Goal: Navigation & Orientation: Find specific page/section

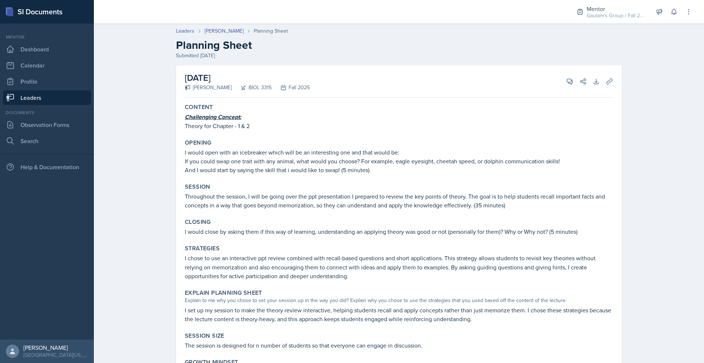
click at [53, 105] on link "Leaders" at bounding box center [47, 97] width 88 height 15
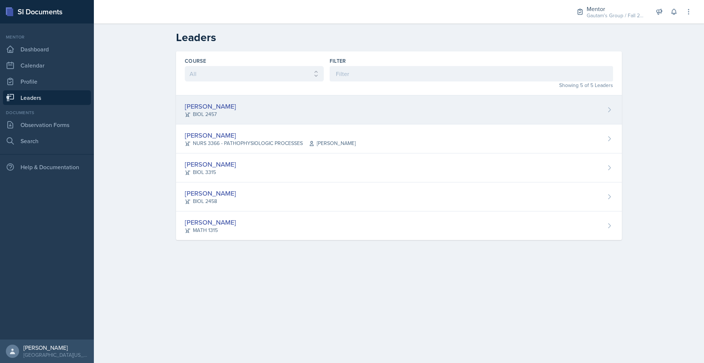
click at [185, 111] on div "[PERSON_NAME]" at bounding box center [210, 106] width 51 height 10
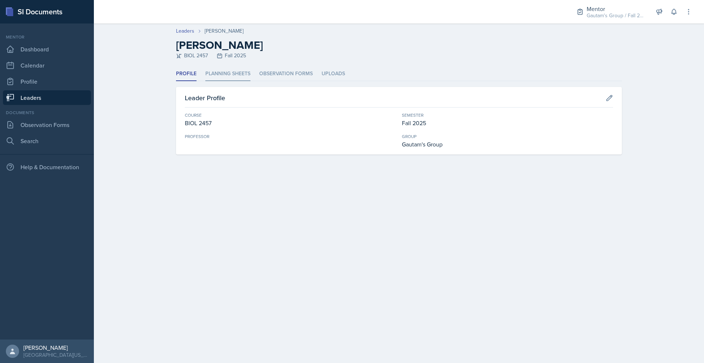
click at [206, 81] on li "Planning Sheets" at bounding box center [227, 74] width 45 height 14
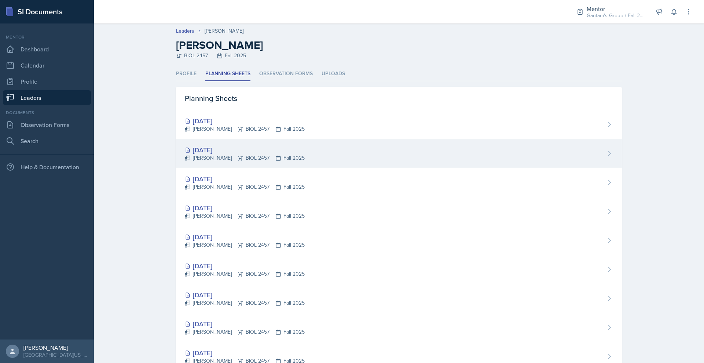
click at [185, 155] on div "[DATE]" at bounding box center [245, 150] width 120 height 10
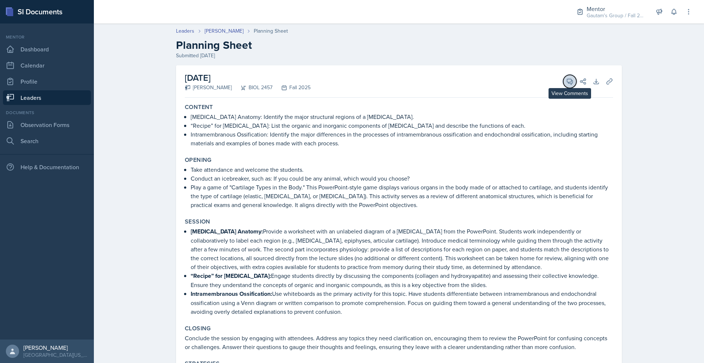
click at [574, 85] on icon at bounding box center [569, 81] width 7 height 7
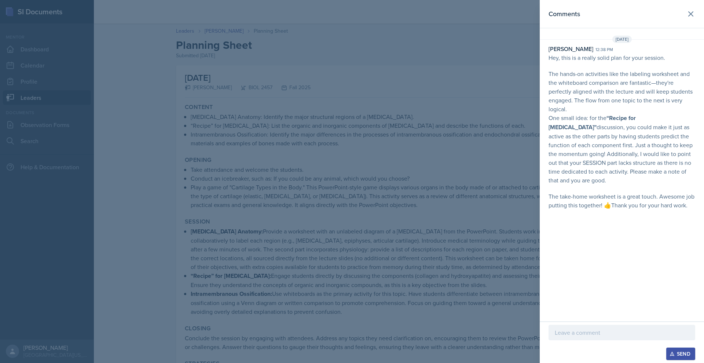
click at [452, 93] on div at bounding box center [352, 181] width 704 height 363
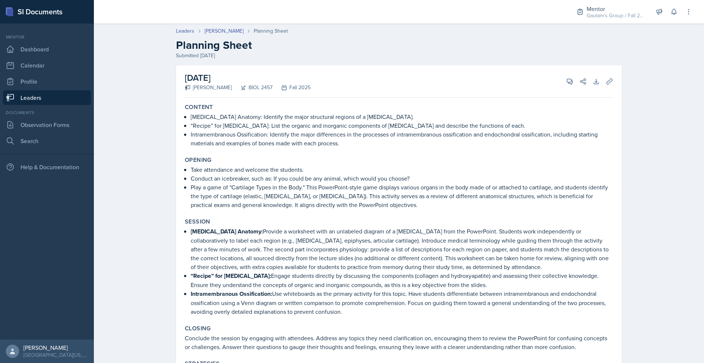
click at [47, 105] on link "Leaders" at bounding box center [47, 97] width 88 height 15
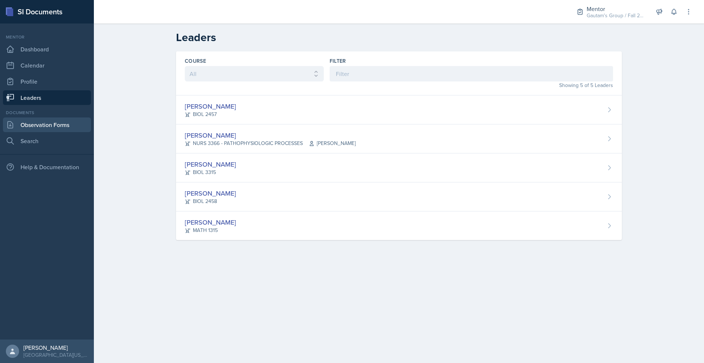
click at [37, 132] on link "Observation Forms" at bounding box center [47, 124] width 88 height 15
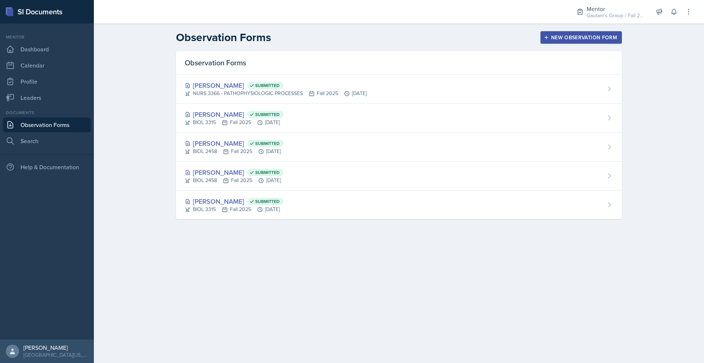
click at [76, 132] on link "Observation Forms" at bounding box center [47, 124] width 88 height 15
click at [47, 105] on link "Leaders" at bounding box center [47, 97] width 88 height 15
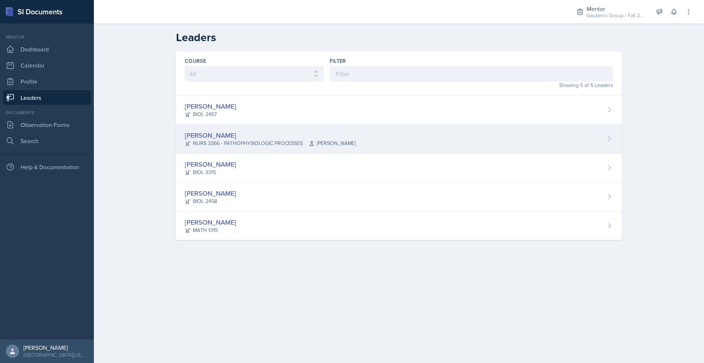
click at [185, 140] on div "[PERSON_NAME]" at bounding box center [270, 135] width 171 height 10
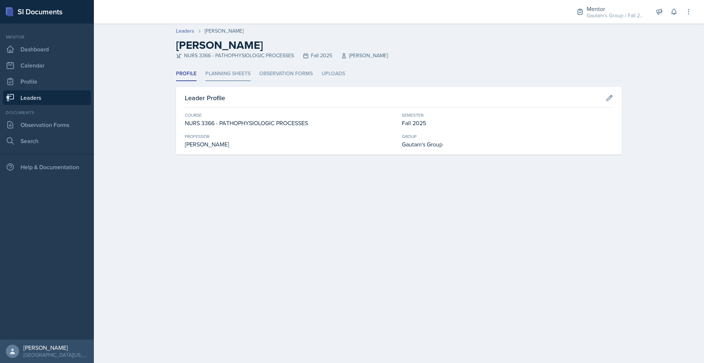
click at [210, 81] on li "Planning Sheets" at bounding box center [227, 74] width 45 height 14
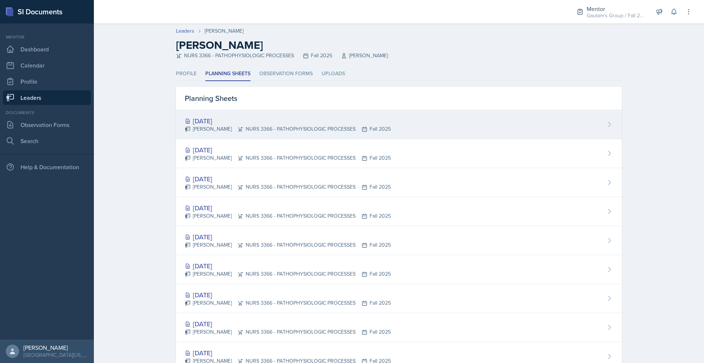
click at [185, 126] on div "[DATE]" at bounding box center [288, 121] width 206 height 10
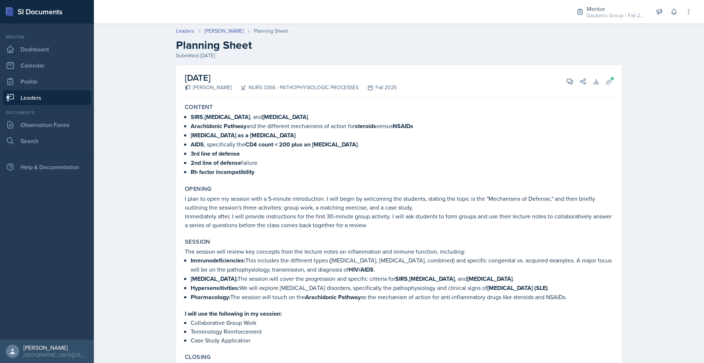
click at [23, 105] on link "Leaders" at bounding box center [47, 97] width 88 height 15
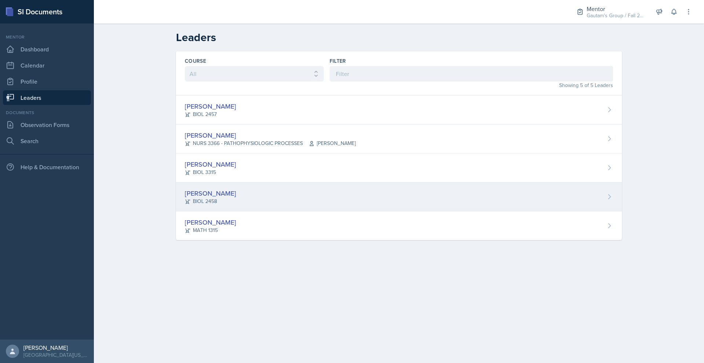
click at [185, 198] on div "[PERSON_NAME]" at bounding box center [210, 193] width 51 height 10
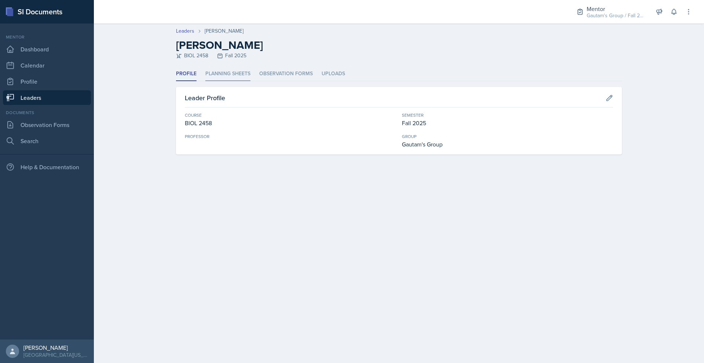
click at [205, 81] on li "Planning Sheets" at bounding box center [227, 74] width 45 height 14
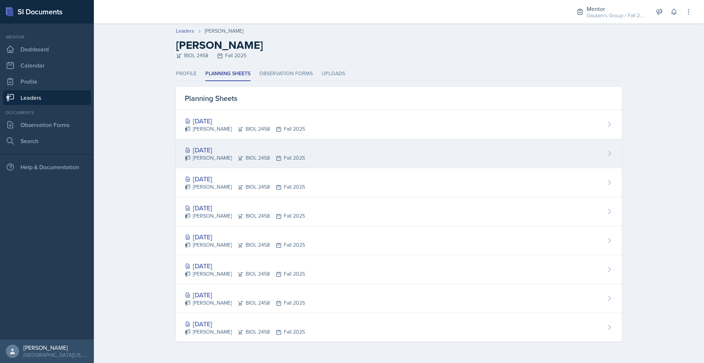
click at [185, 155] on div "[DATE]" at bounding box center [245, 150] width 120 height 10
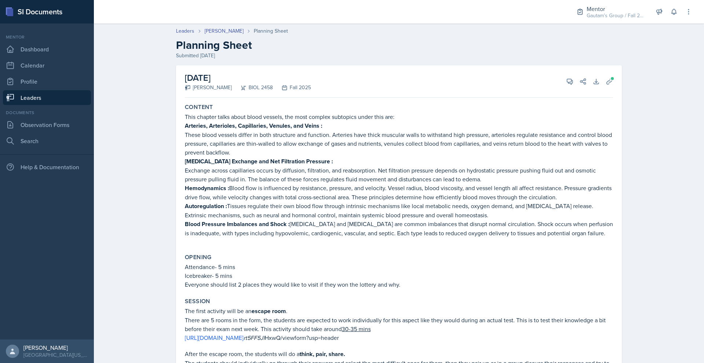
click at [72, 105] on link "Leaders" at bounding box center [47, 97] width 88 height 15
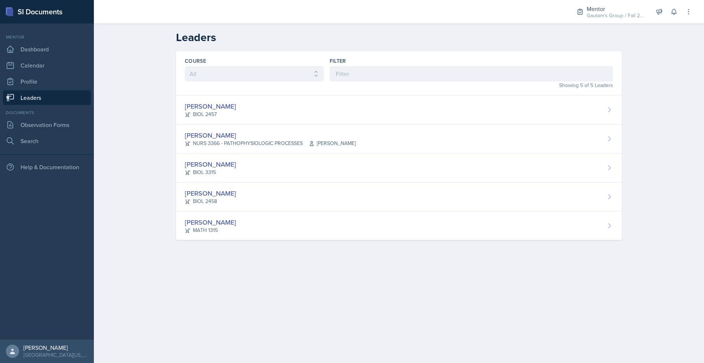
click at [190, 328] on main "Leaders Course All ASTR 1345 BIOL 1345 BIOL 1441 BIOL 1442 BIOL 2300 BIOL 2444 …" at bounding box center [399, 192] width 610 height 339
click at [40, 56] on link "Dashboard" at bounding box center [47, 49] width 88 height 15
